Goal: Task Accomplishment & Management: Manage account settings

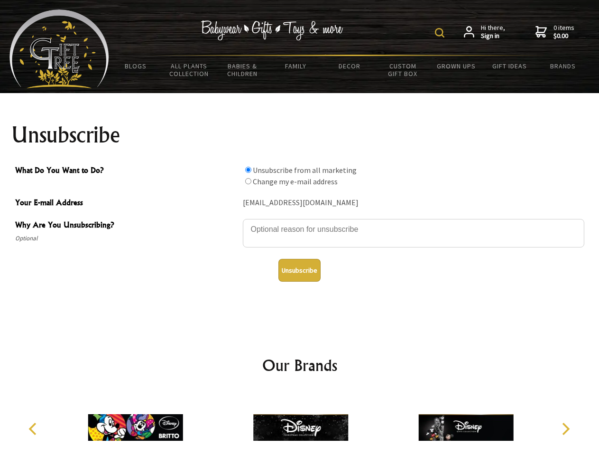
click at [441, 33] on img at bounding box center [439, 32] width 9 height 9
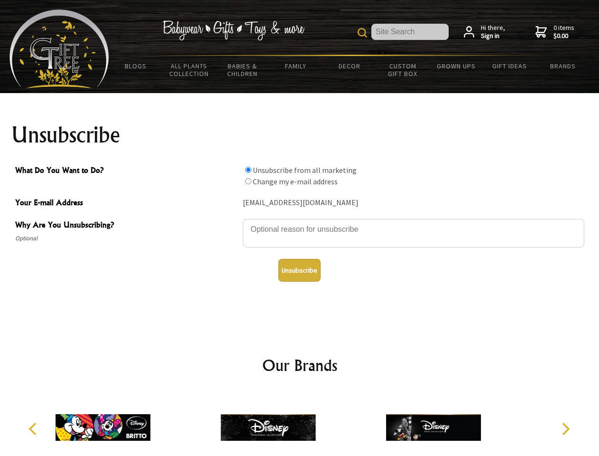
click at [300, 222] on textarea "Why Are You Unsubscribing?" at bounding box center [414, 233] width 342 height 28
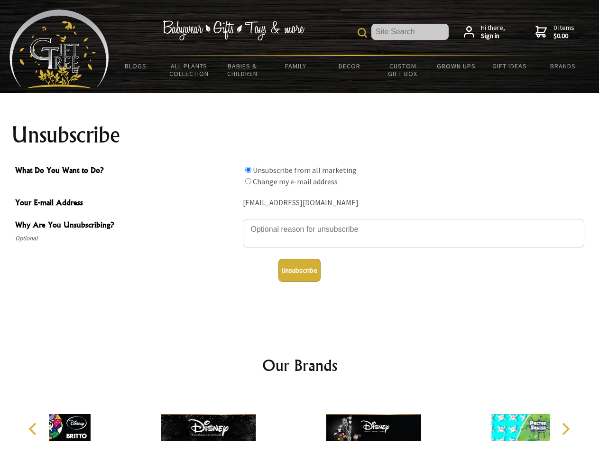
click at [248, 169] on input "What Do You Want to Do?" at bounding box center [248, 170] width 6 height 6
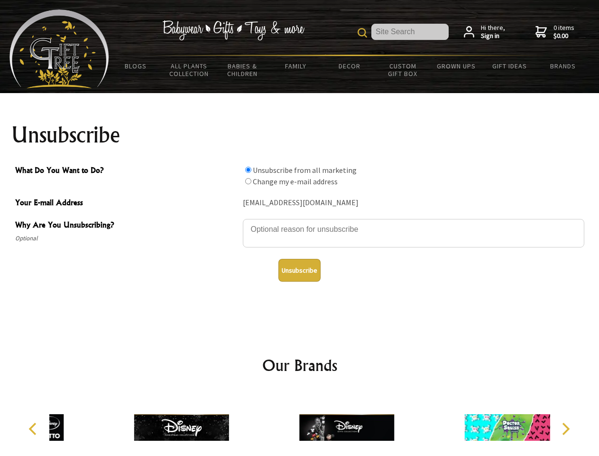
click at [248, 181] on input "What Do You Want to Do?" at bounding box center [248, 181] width 6 height 6
radio input "true"
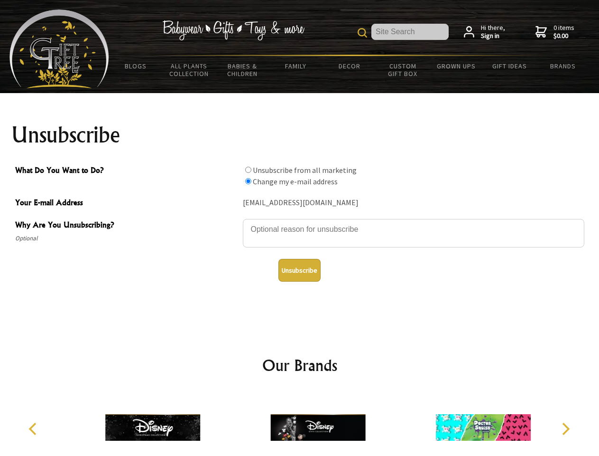
click at [299, 270] on button "Unsubscribe" at bounding box center [300, 270] width 42 height 23
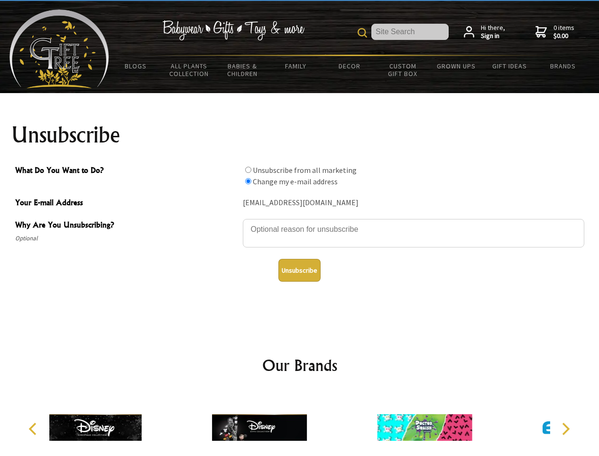
click at [34, 428] on icon "Previous" at bounding box center [34, 428] width 12 height 12
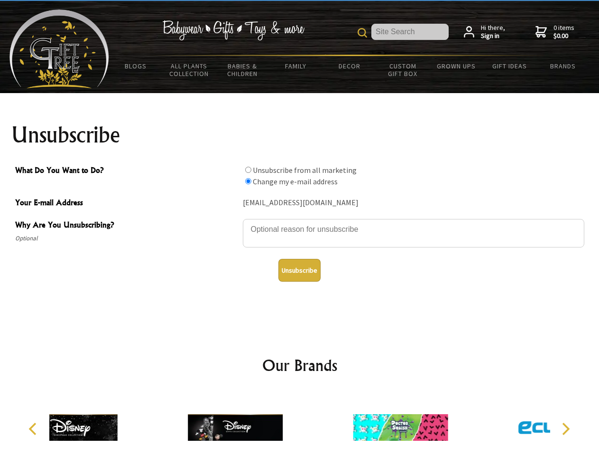
click at [566, 428] on icon "Next" at bounding box center [565, 428] width 12 height 12
